Goal: Go to known website: Access a specific website the user already knows

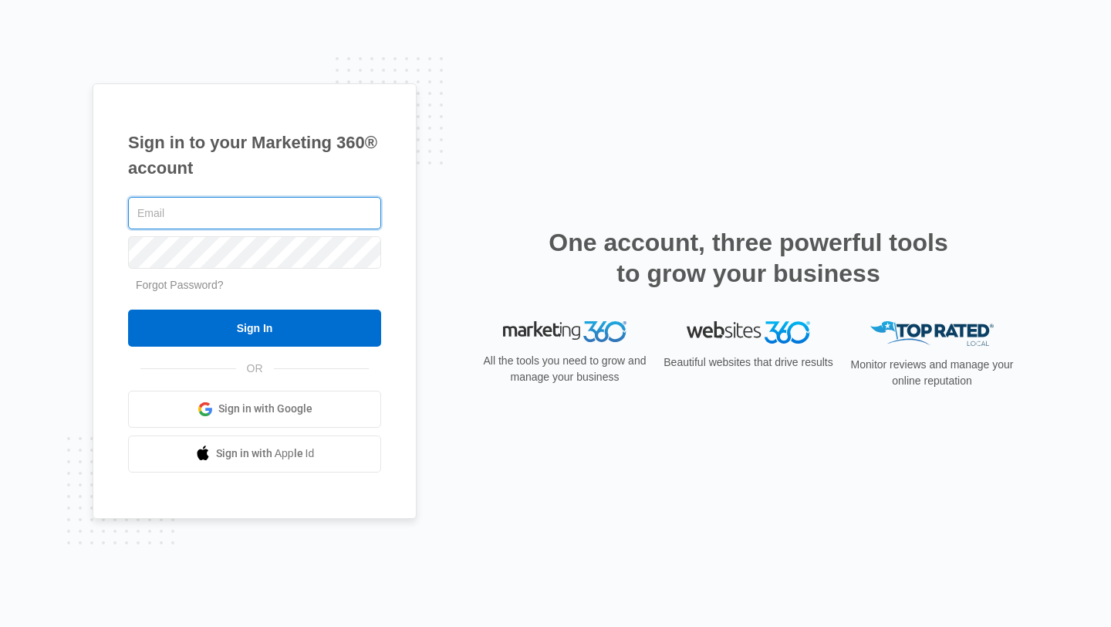
type input "[EMAIL_ADDRESS][DOMAIN_NAME]"
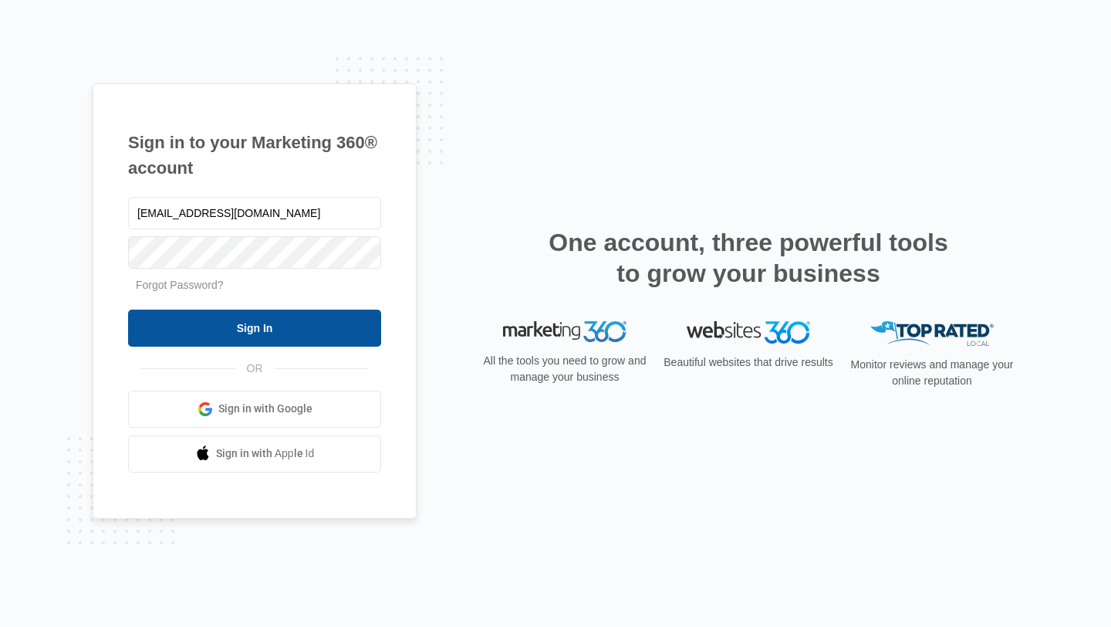
click at [294, 327] on input "Sign In" at bounding box center [254, 327] width 253 height 37
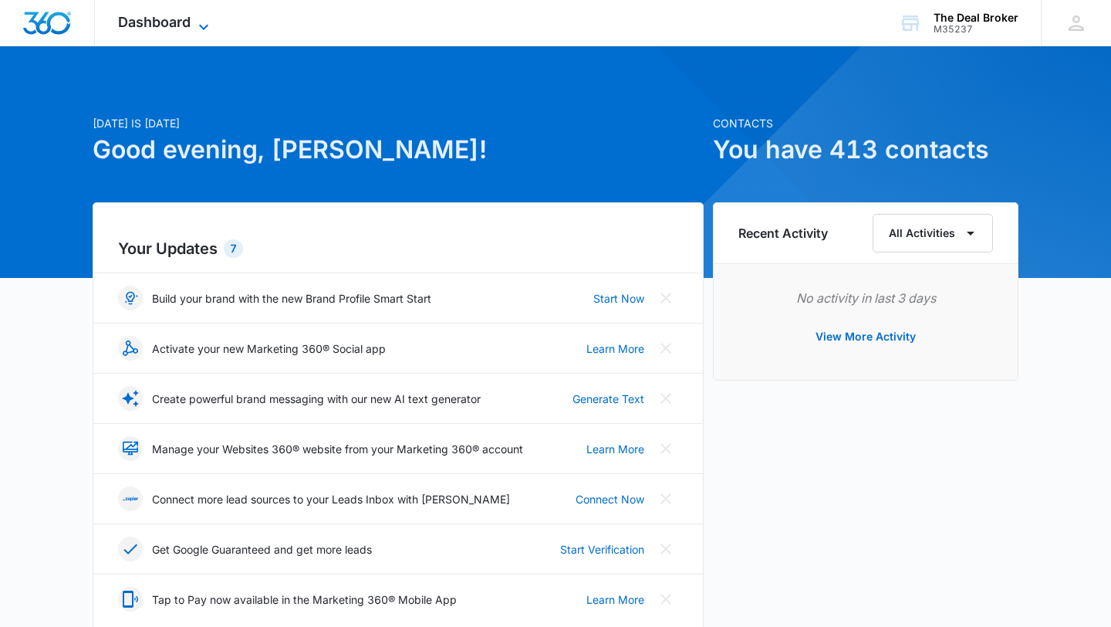
click at [201, 25] on icon at bounding box center [203, 26] width 9 height 5
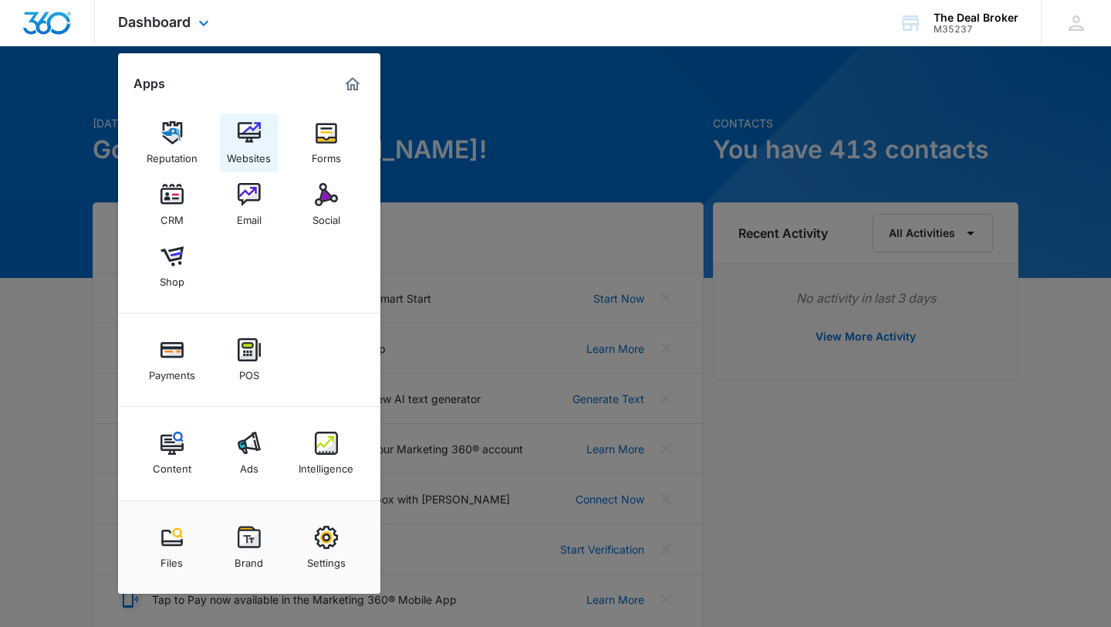
click at [247, 135] on img at bounding box center [249, 132] width 23 height 23
